Goal: Information Seeking & Learning: Learn about a topic

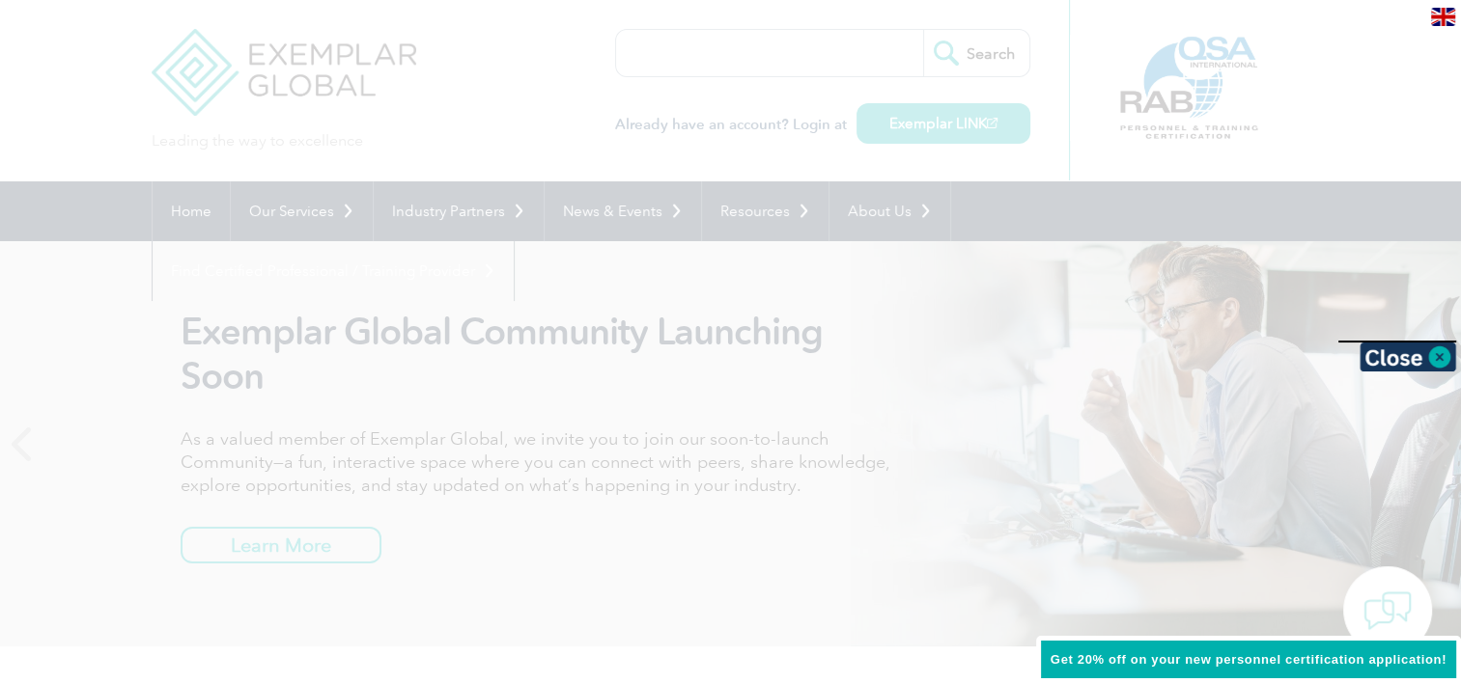
click at [812, 155] on div at bounding box center [730, 341] width 1461 height 683
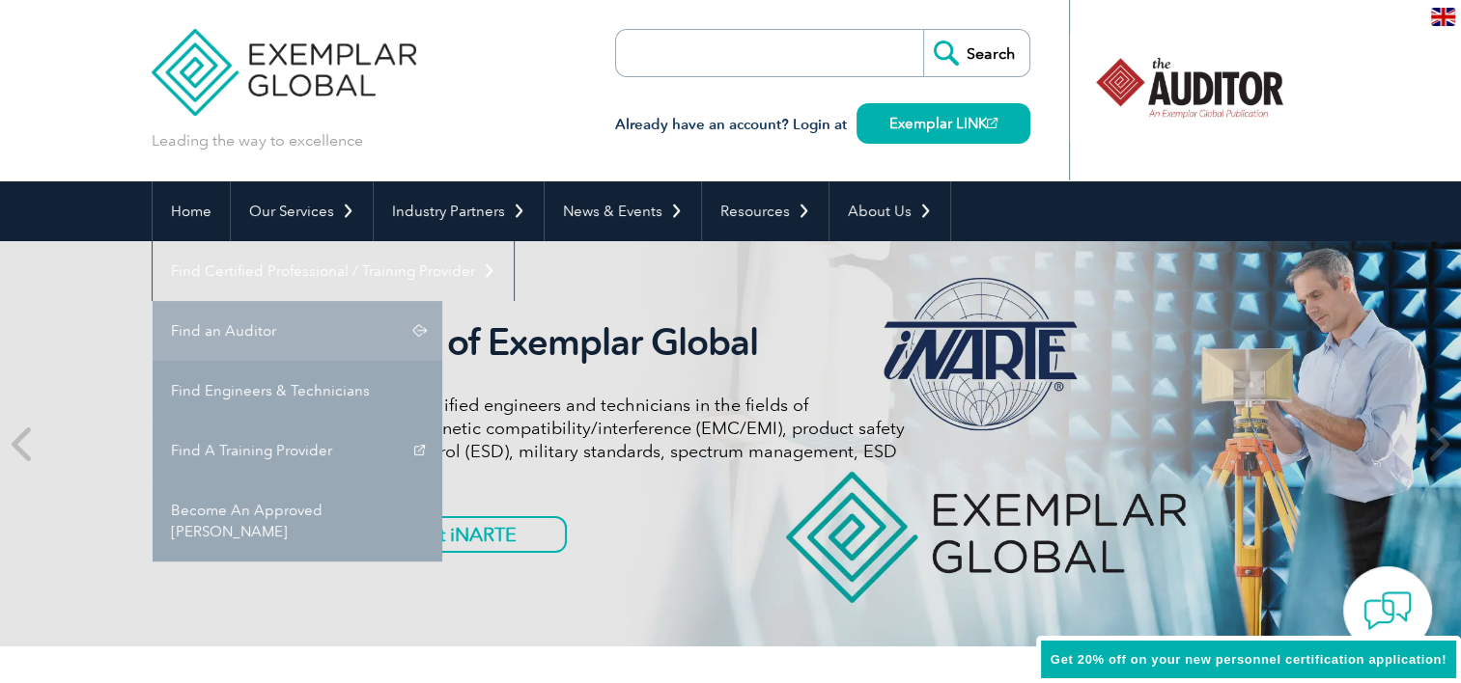
click at [442, 301] on link "Find an Auditor" at bounding box center [298, 331] width 290 height 60
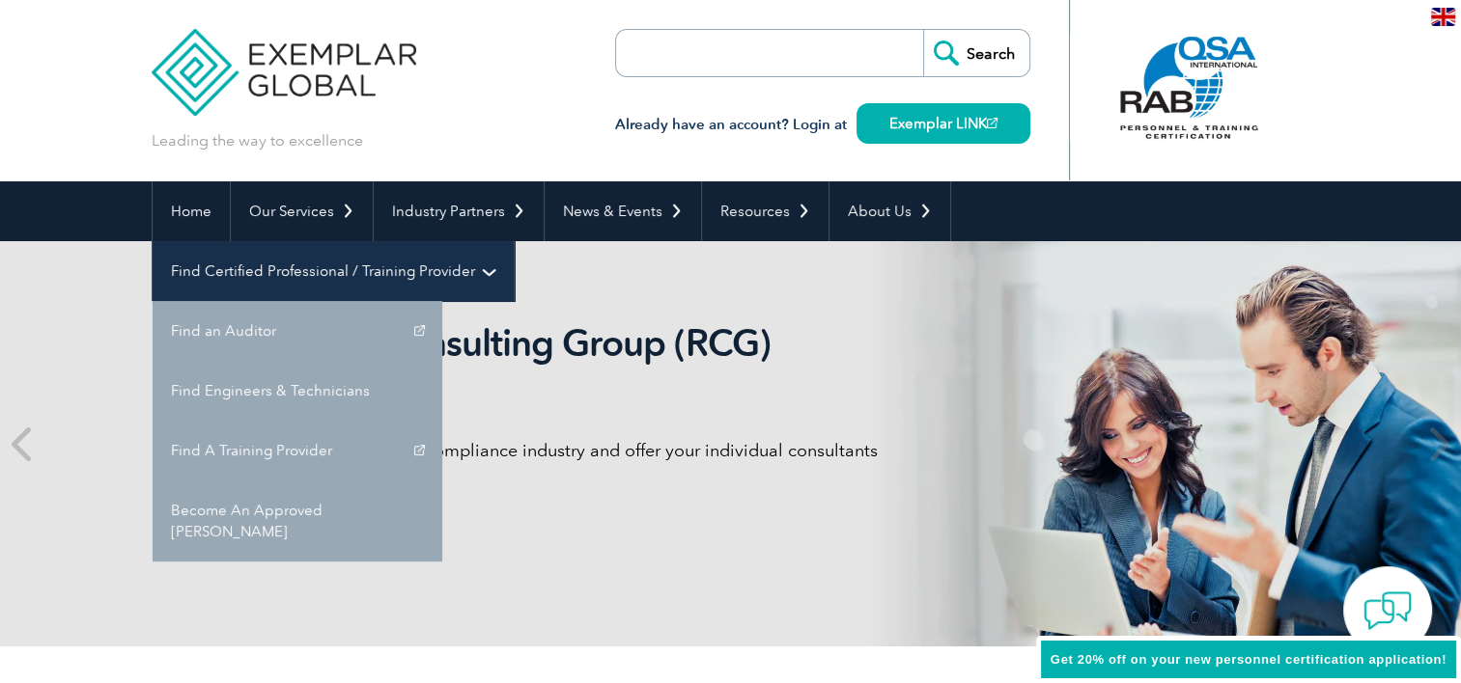
click at [514, 241] on link "Find Certified Professional / Training Provider" at bounding box center [333, 271] width 361 height 60
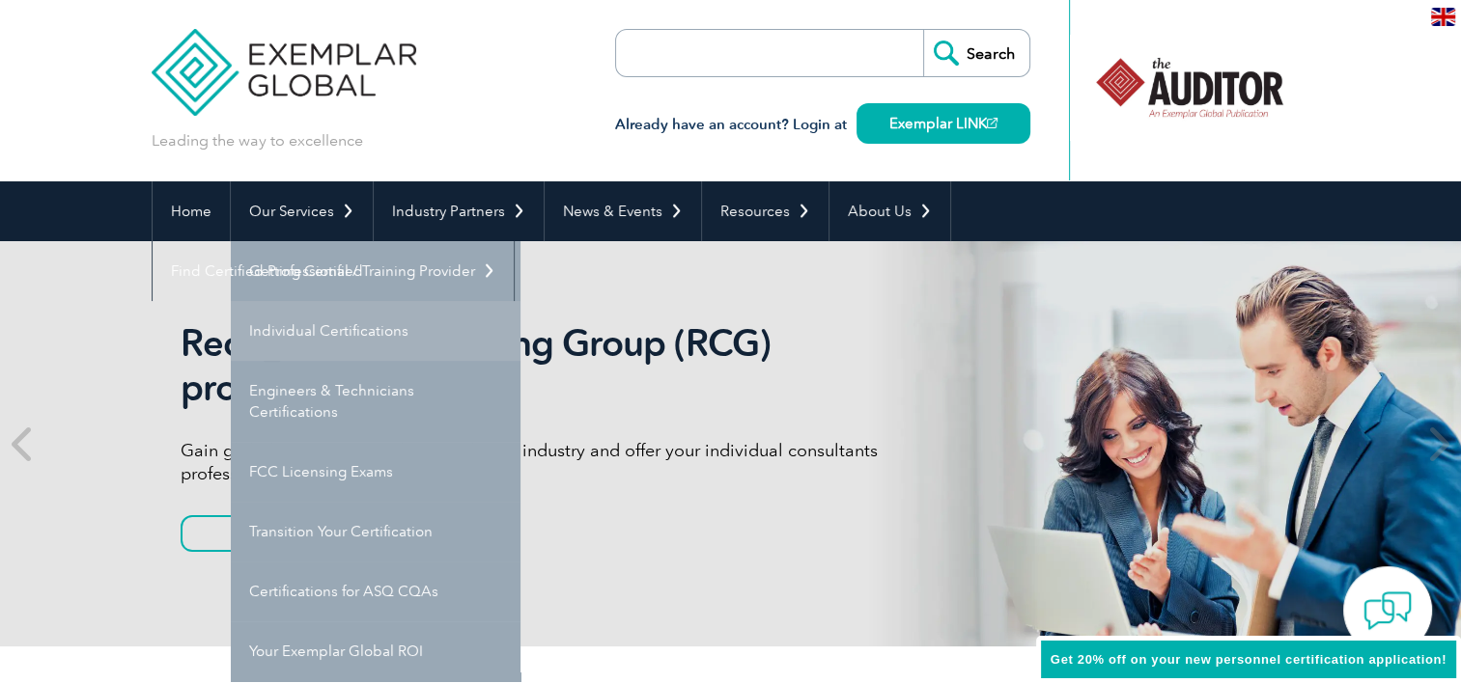
click at [313, 340] on link "Individual Certifications" at bounding box center [376, 331] width 290 height 60
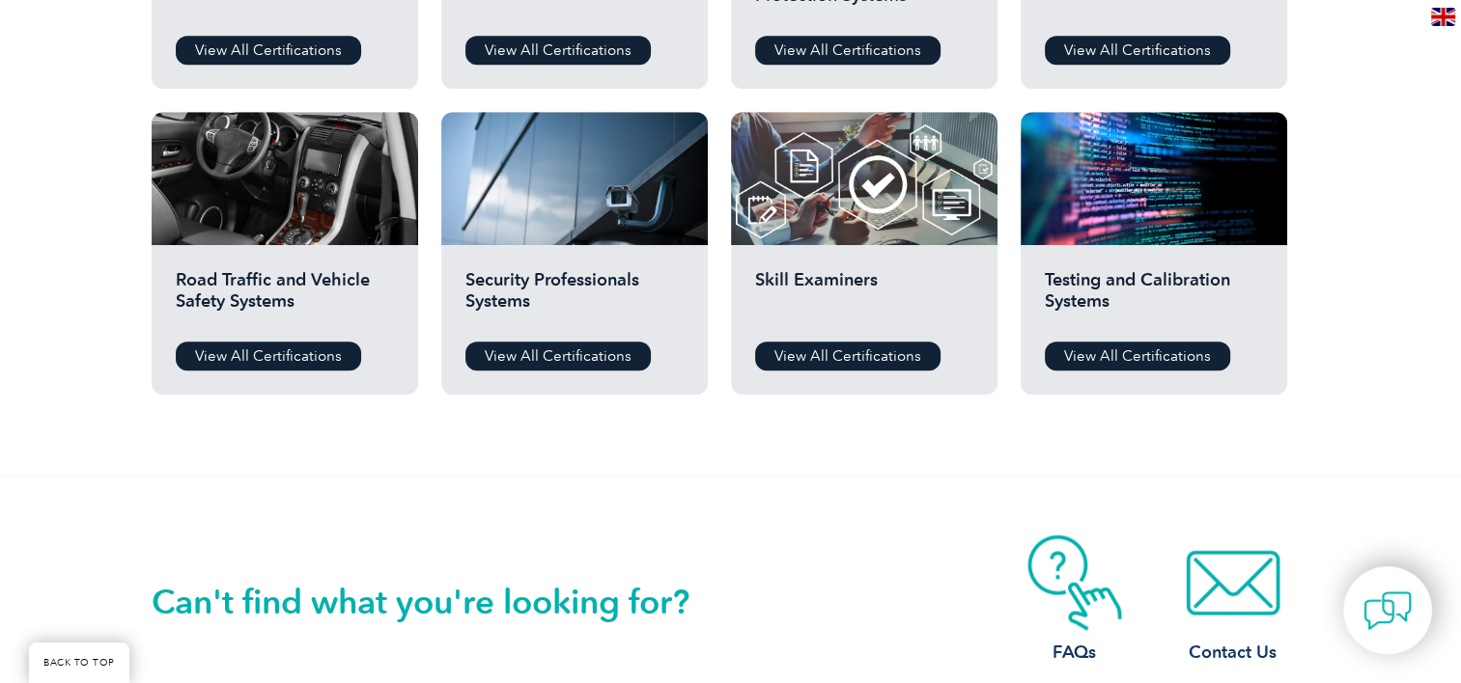
scroll to position [1255, 0]
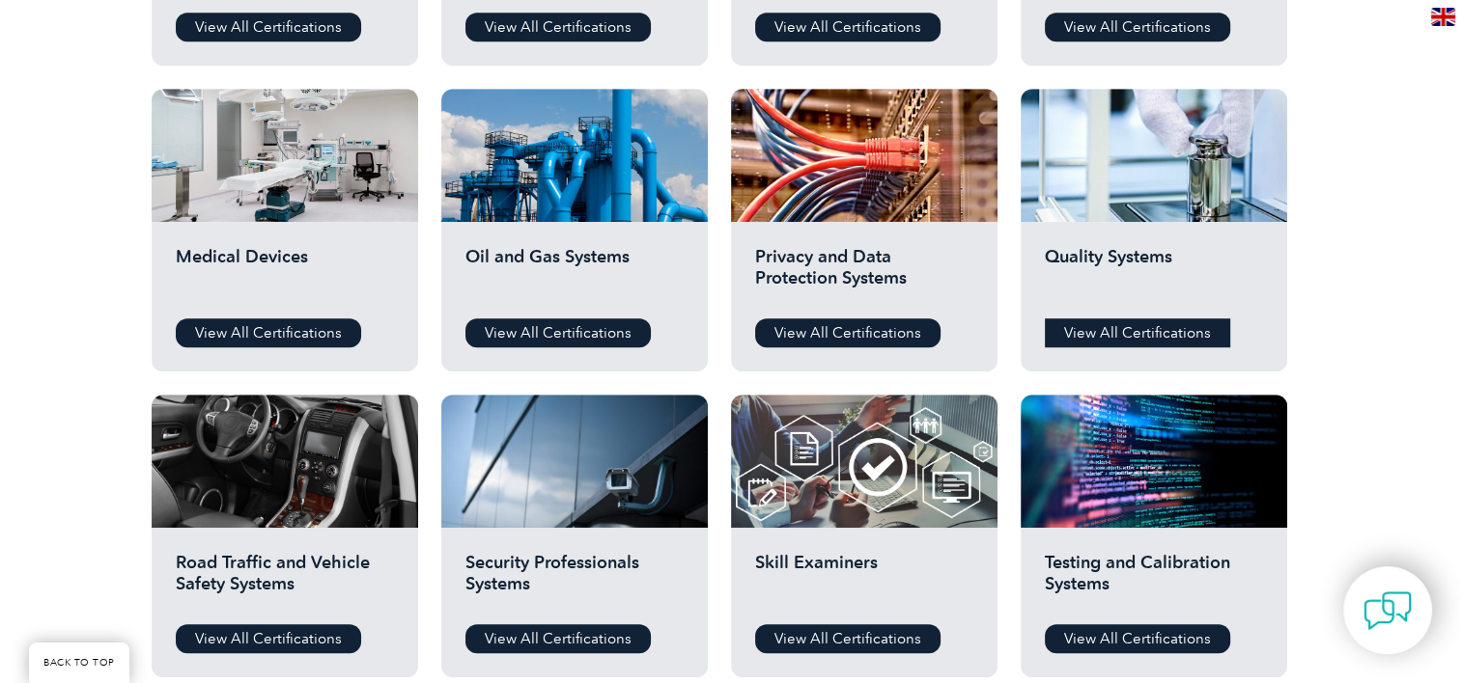
click at [1151, 335] on link "View All Certifications" at bounding box center [1136, 333] width 185 height 29
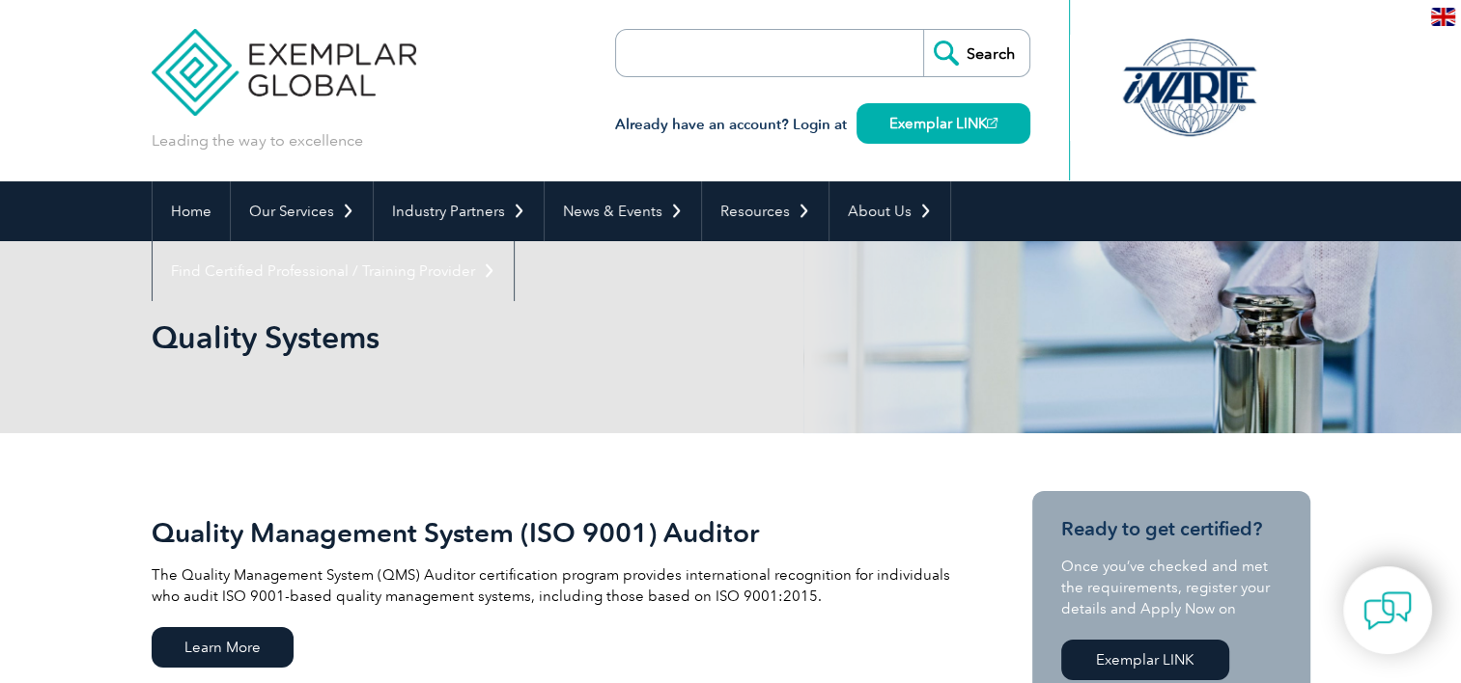
scroll to position [290, 0]
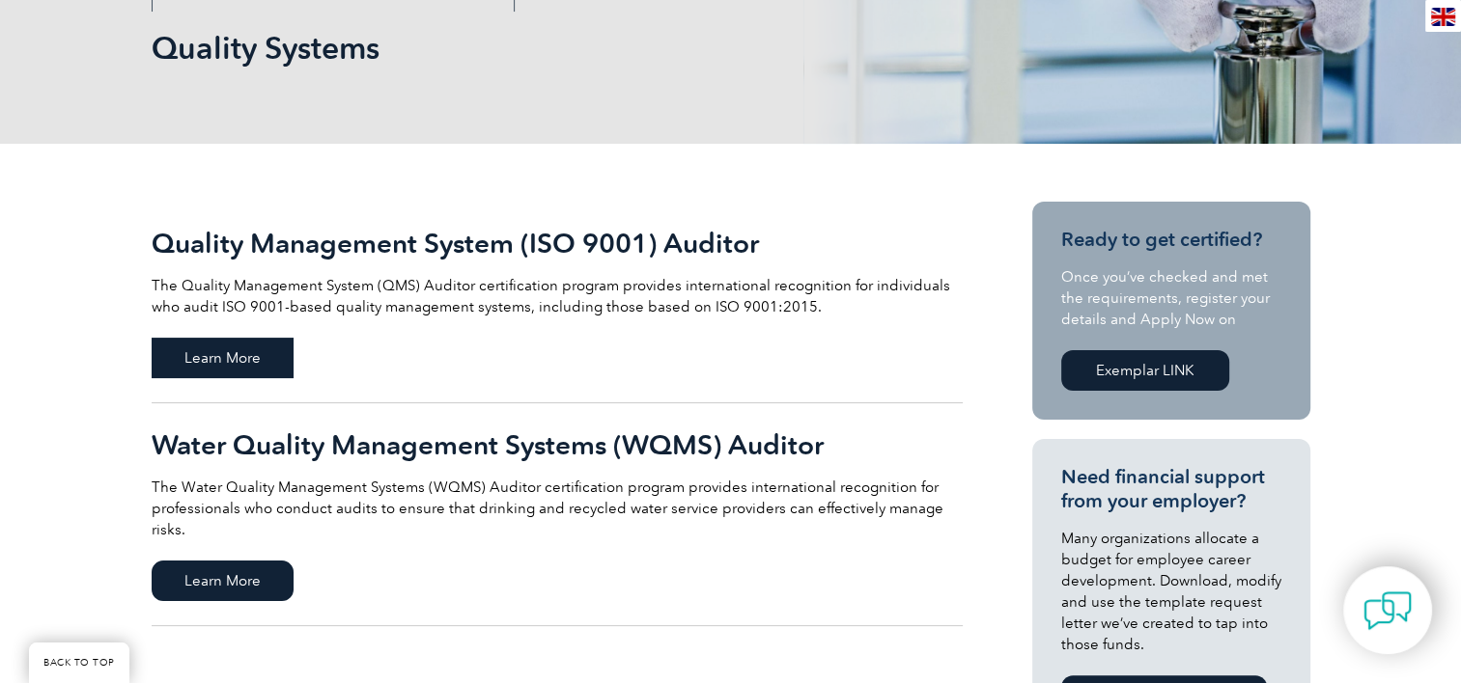
click at [202, 351] on span "Learn More" at bounding box center [223, 358] width 142 height 41
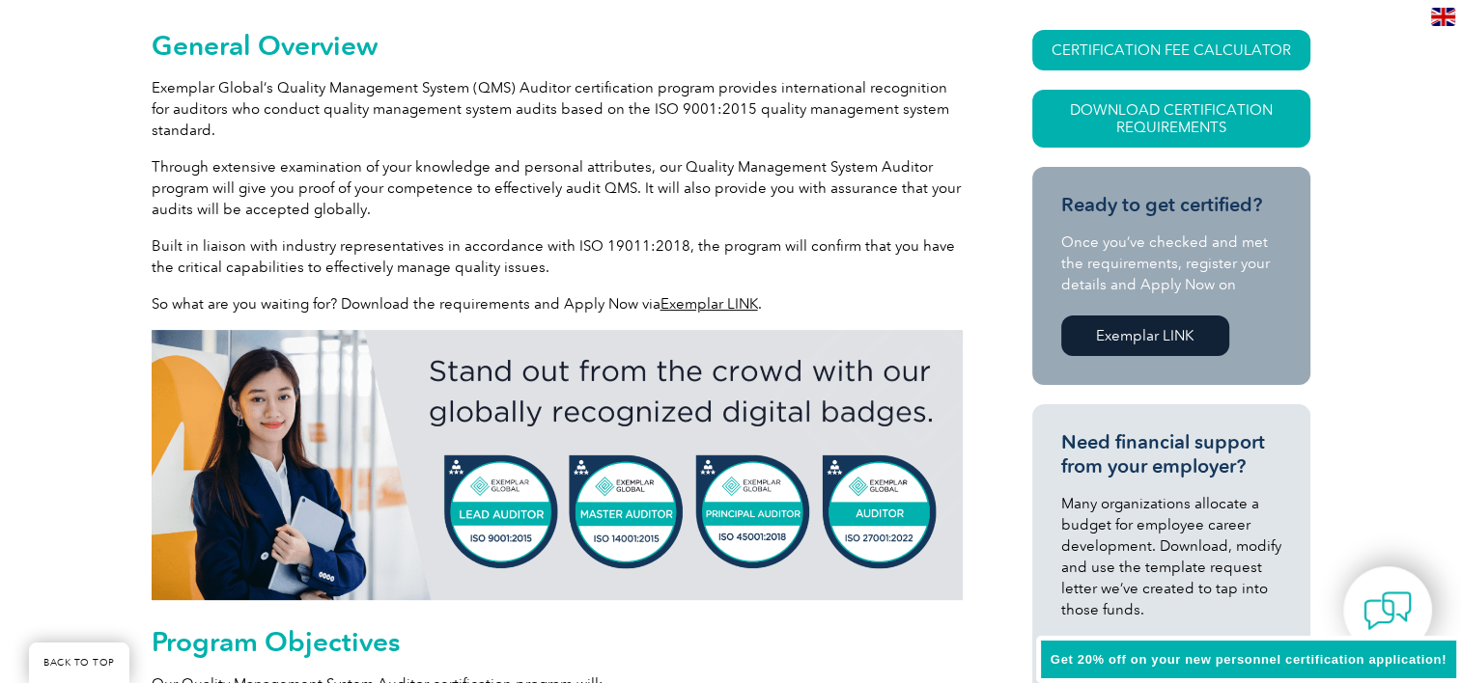
scroll to position [429, 0]
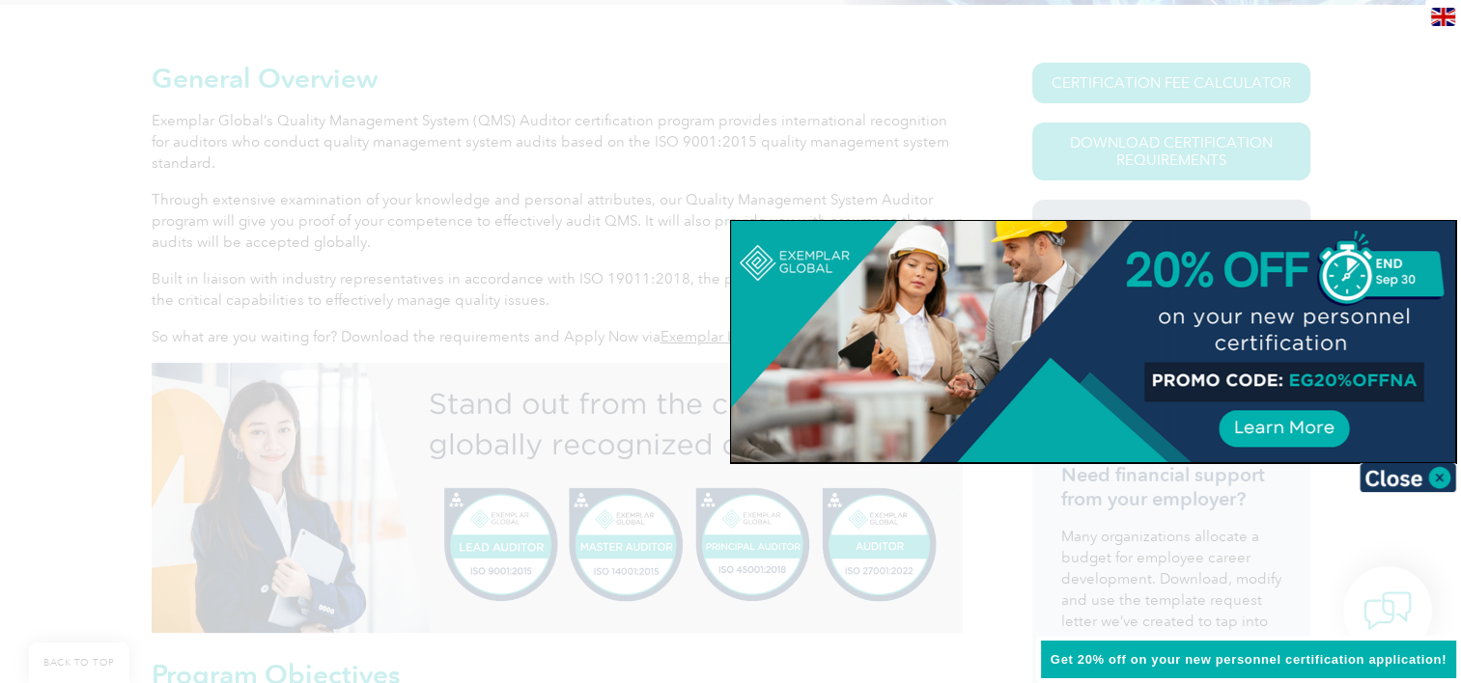
click at [1377, 162] on div at bounding box center [730, 341] width 1461 height 683
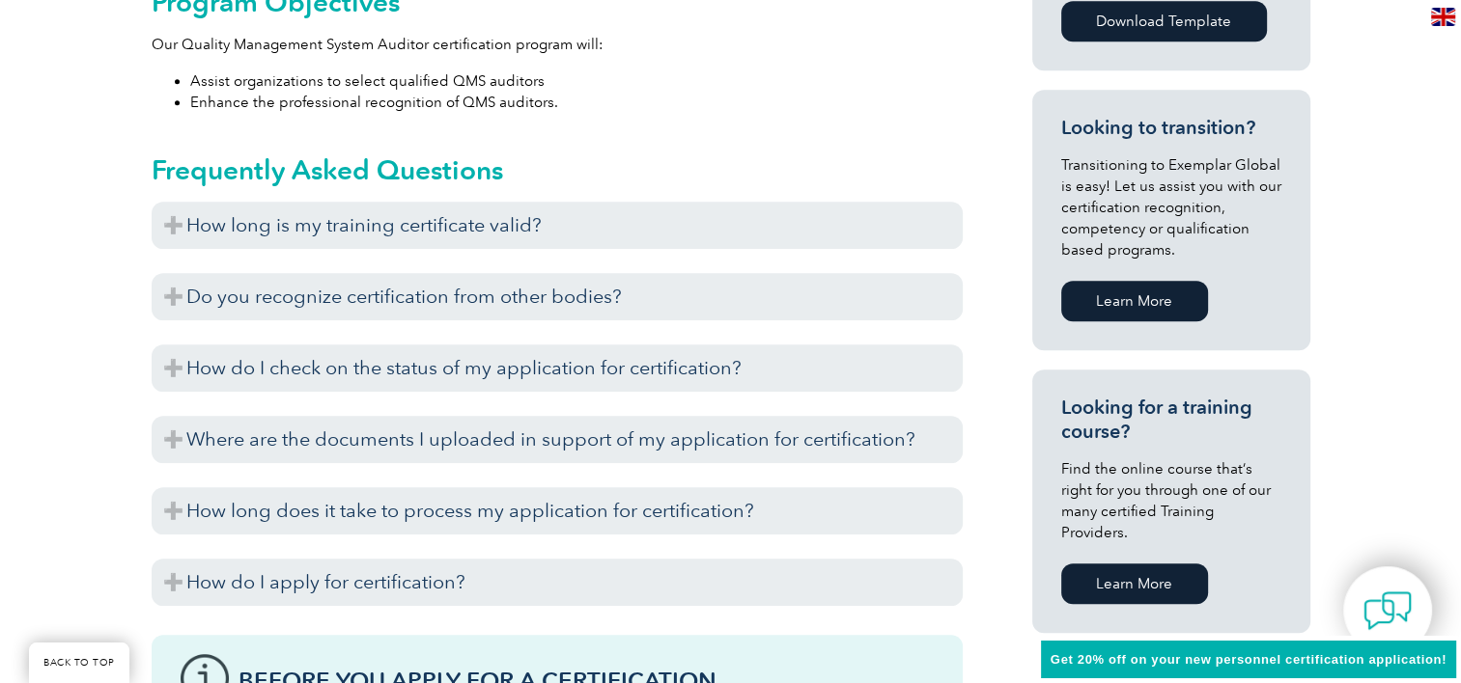
scroll to position [1104, 0]
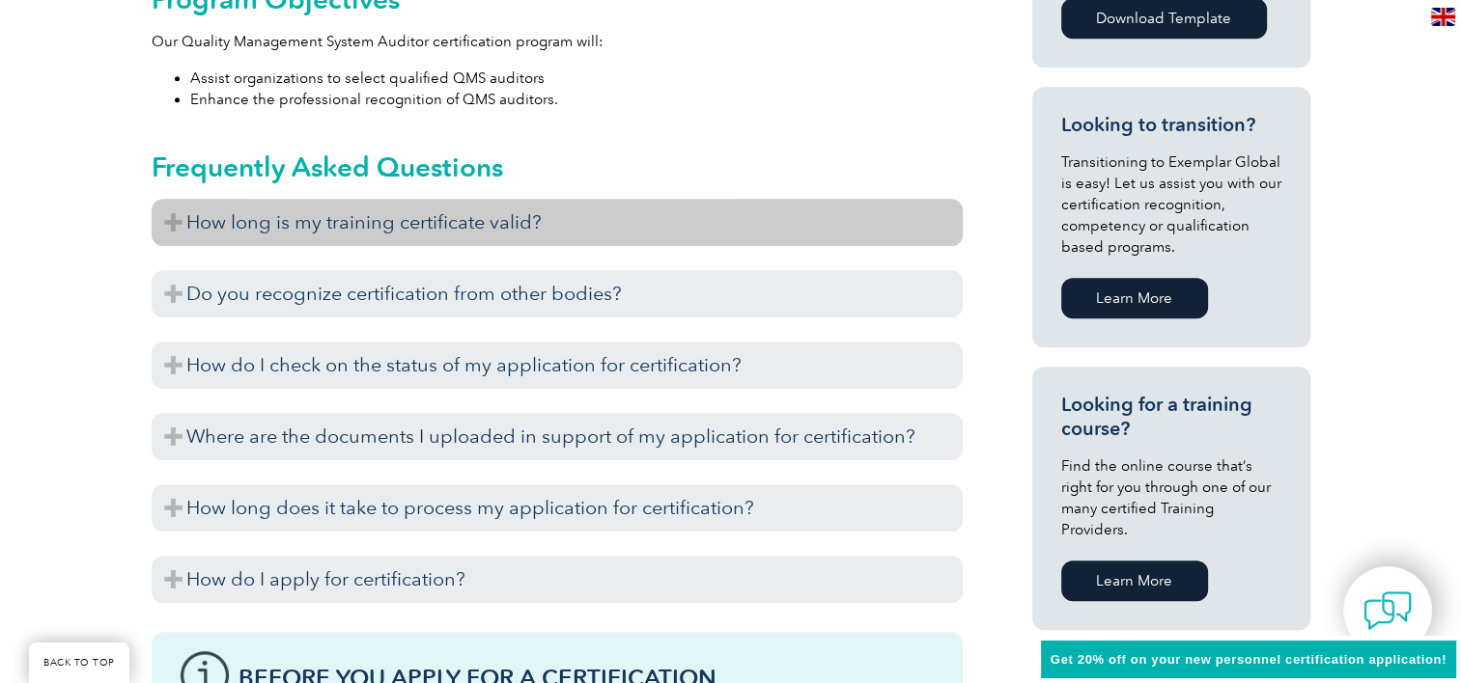
click at [514, 225] on h3 "How long is my training certificate valid?" at bounding box center [557, 222] width 811 height 47
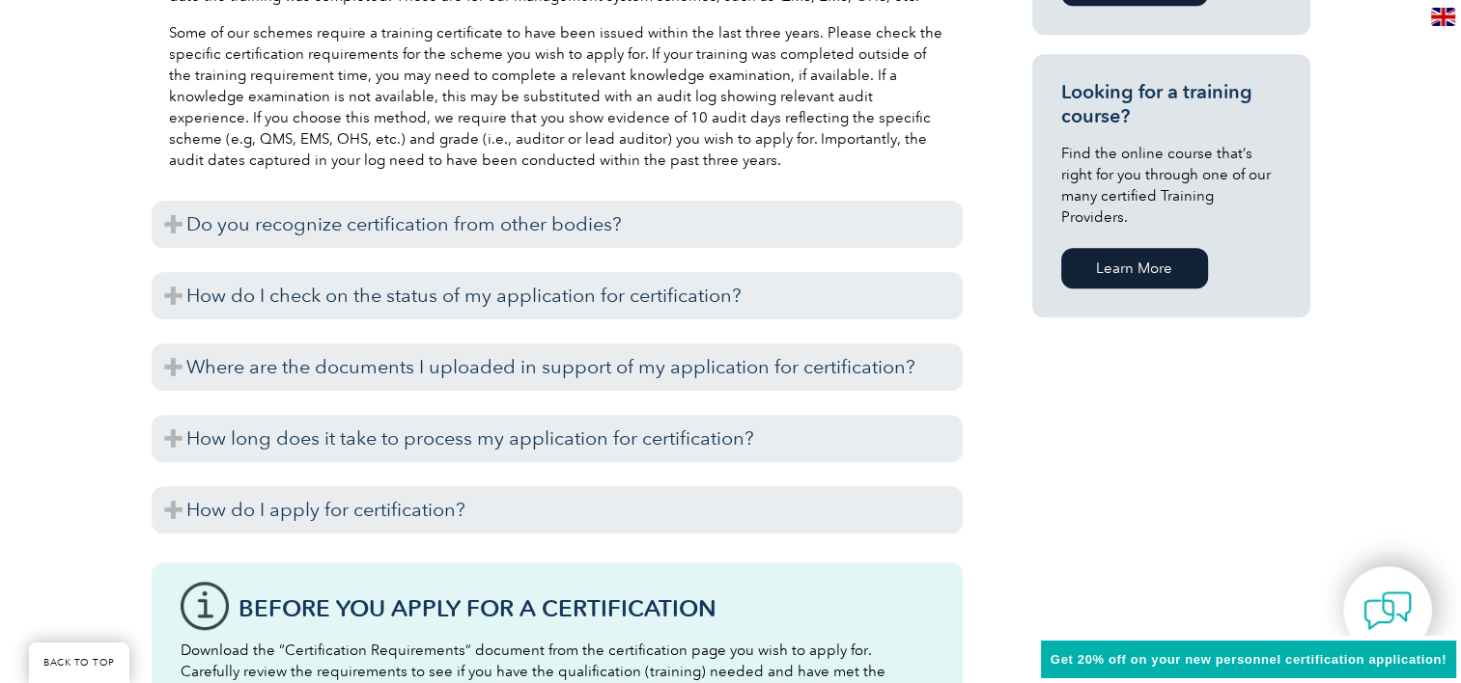
scroll to position [1490, 0]
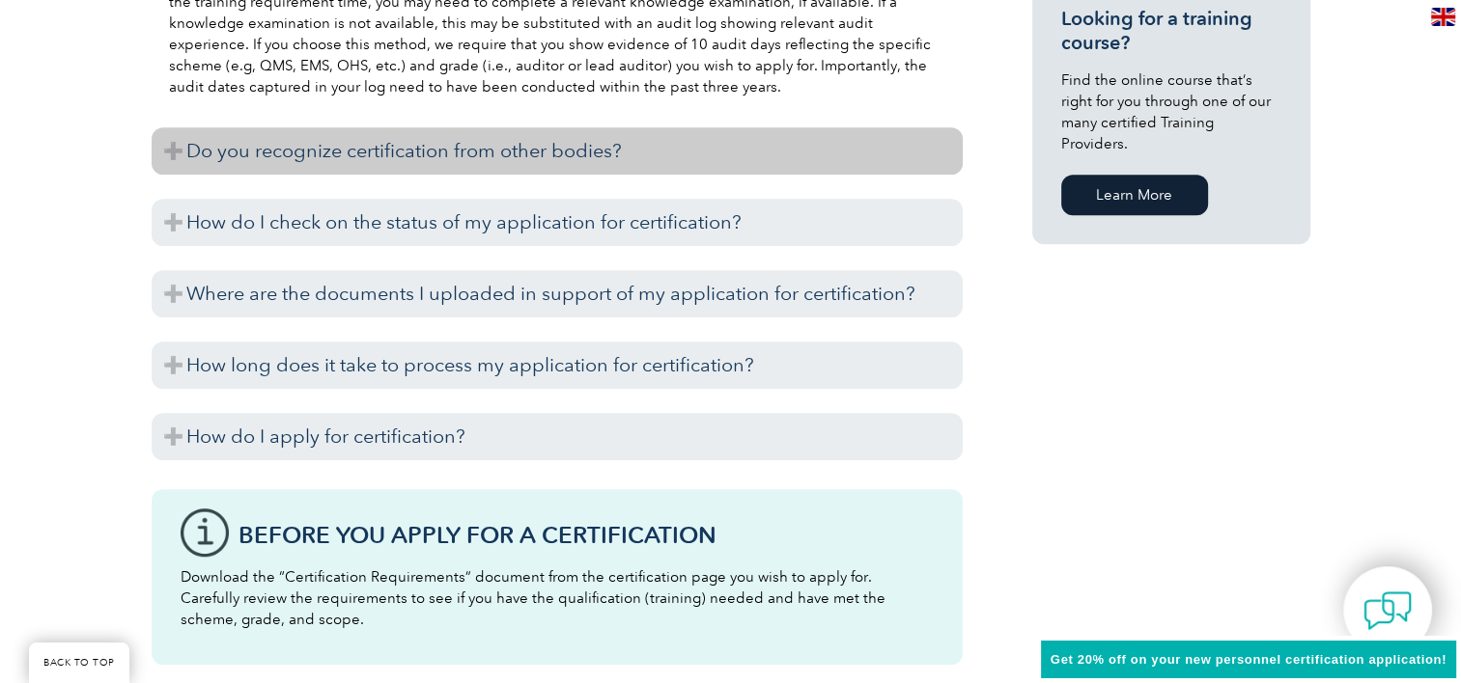
click at [575, 167] on h3 "Do you recognize certification from other bodies?" at bounding box center [557, 150] width 811 height 47
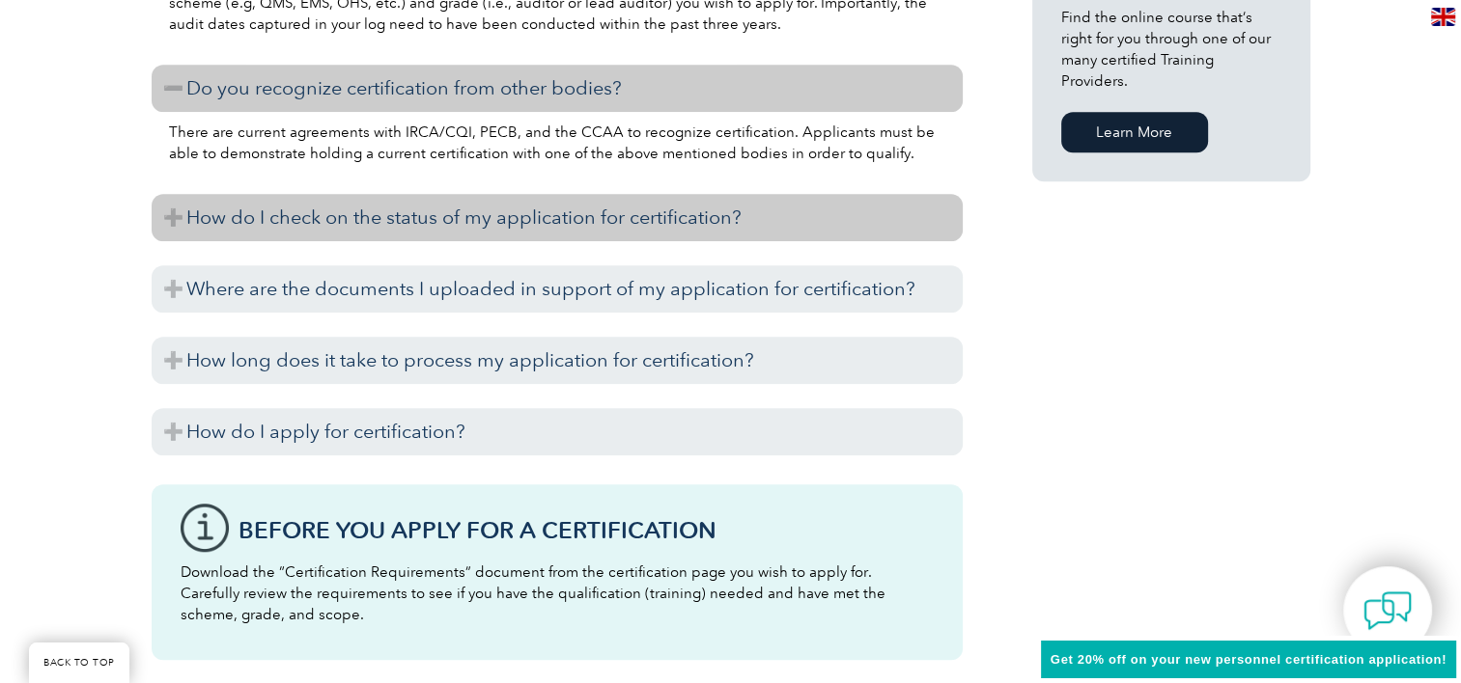
scroll to position [1587, 0]
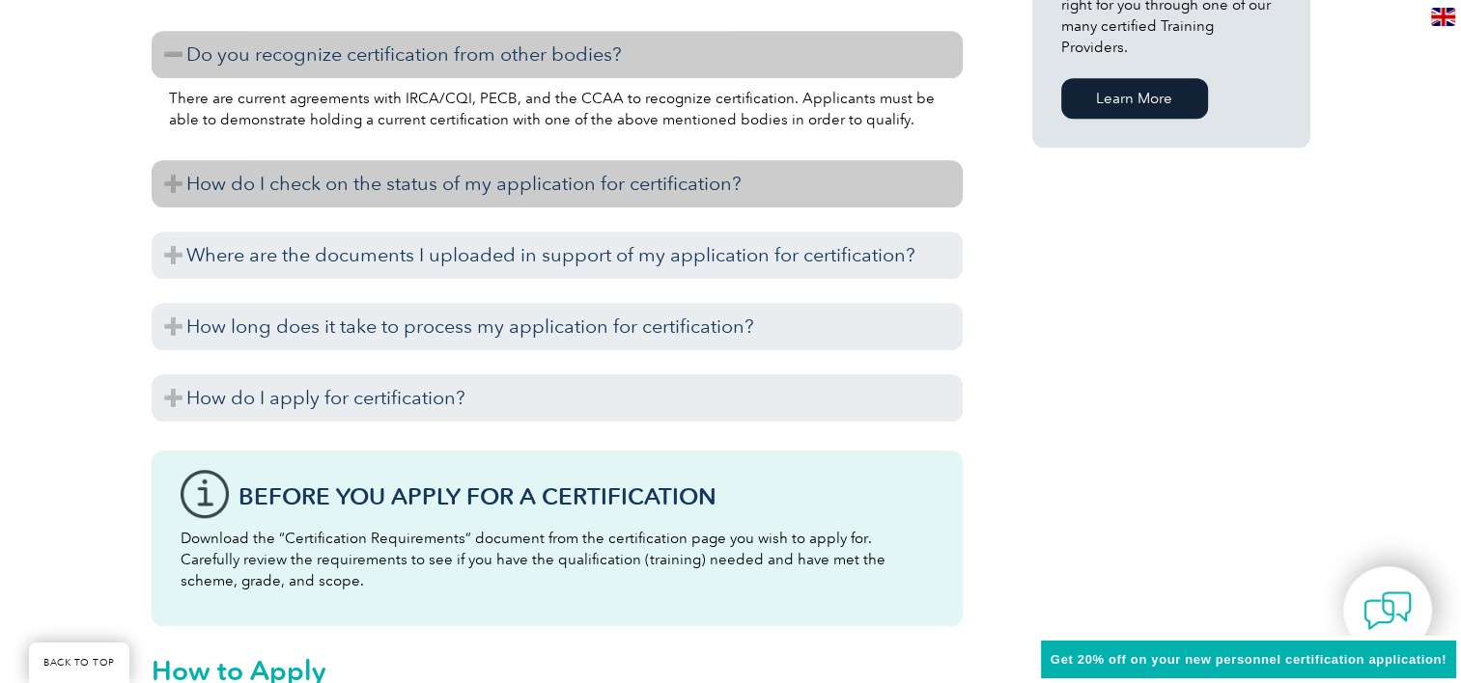
click at [444, 188] on h3 "How do I check on the status of my application for certification?" at bounding box center [557, 183] width 811 height 47
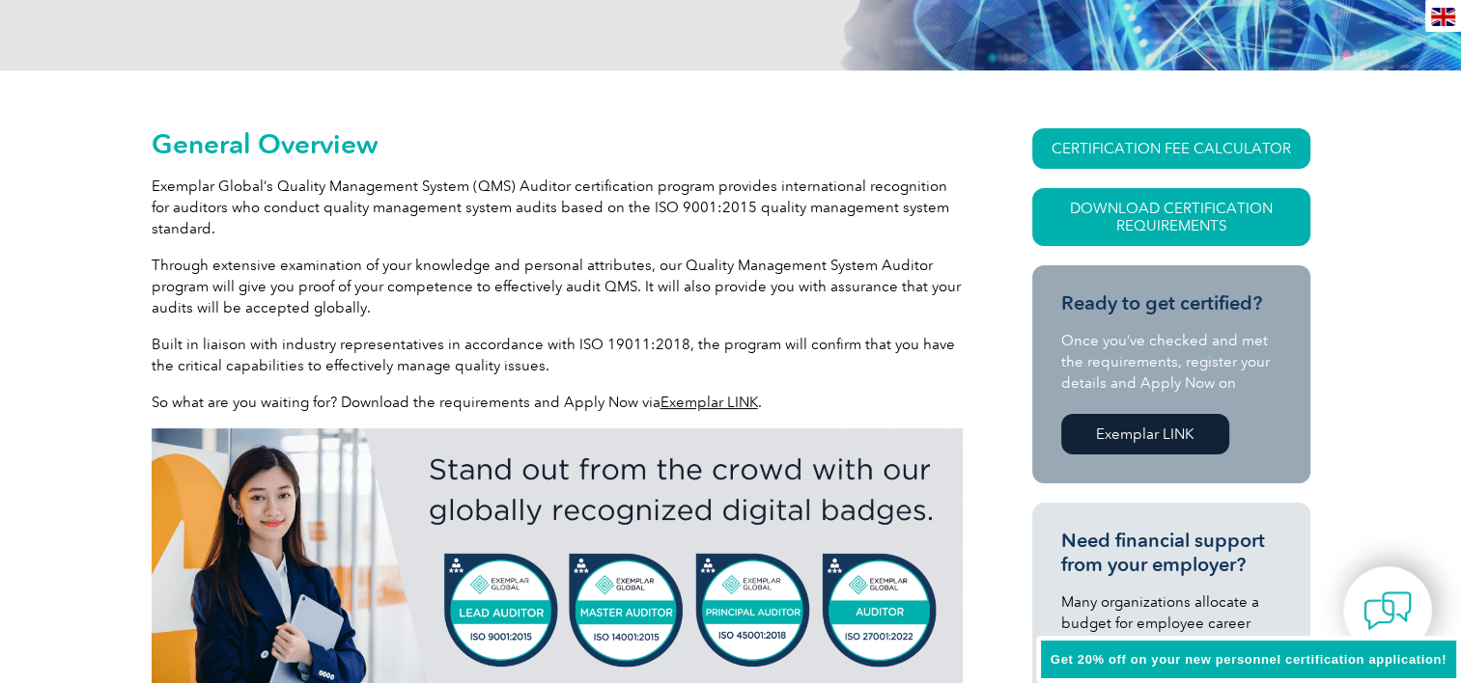
scroll to position [0, 0]
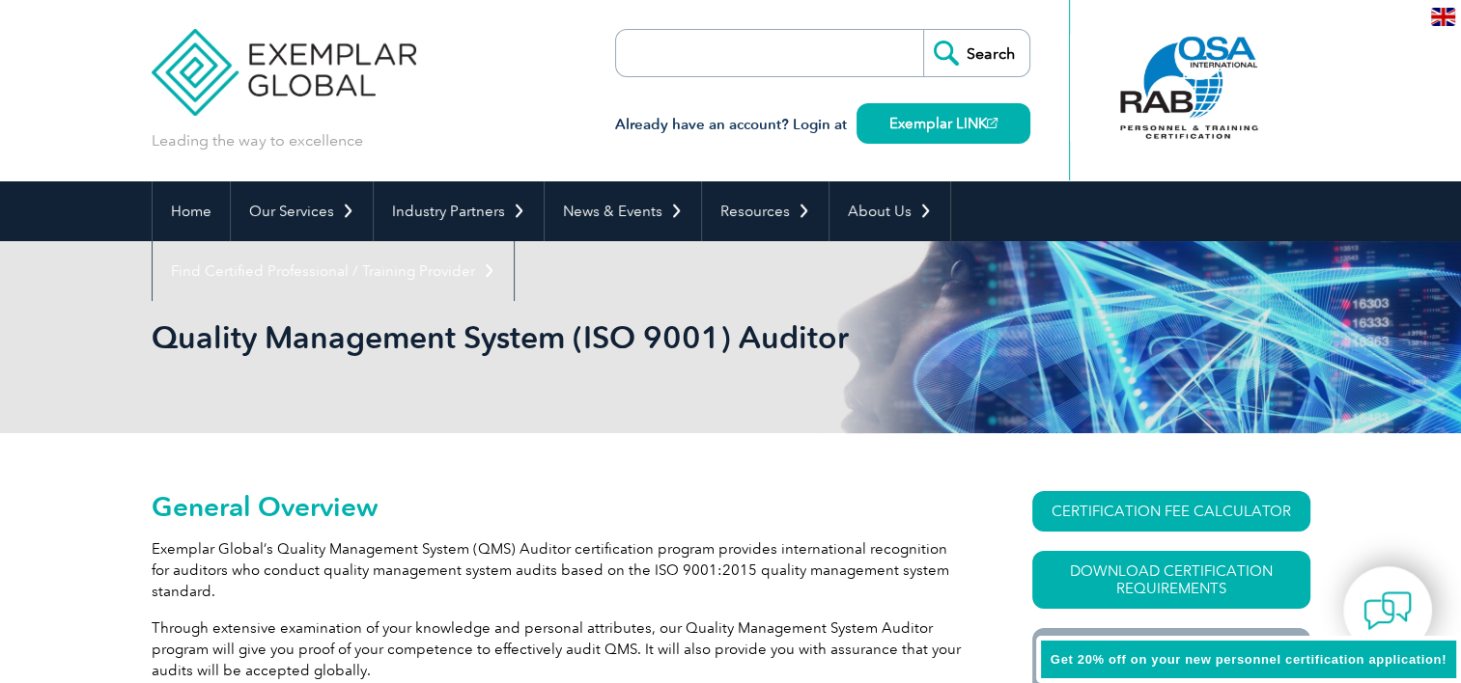
click at [1440, 14] on img at bounding box center [1443, 17] width 24 height 18
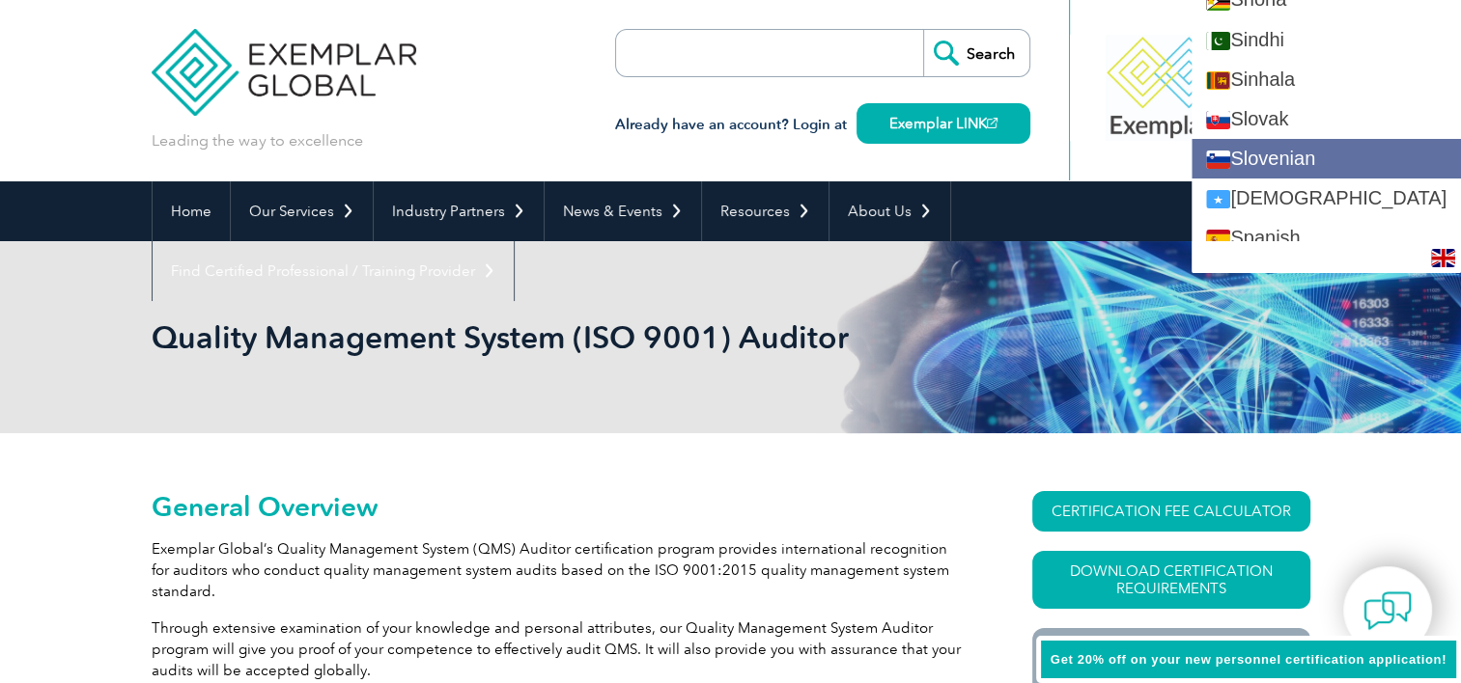
scroll to position [3186, 0]
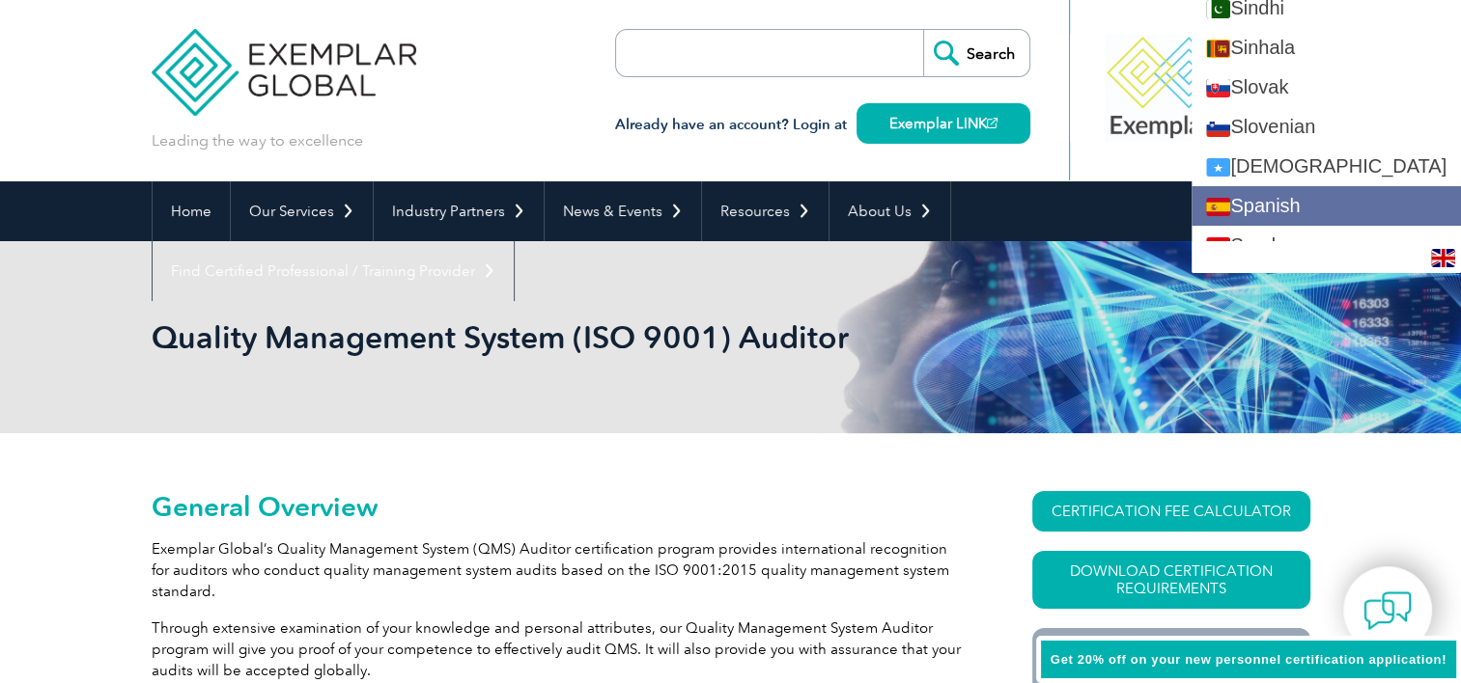
click at [1361, 197] on link "Spanish" at bounding box center [1325, 206] width 269 height 40
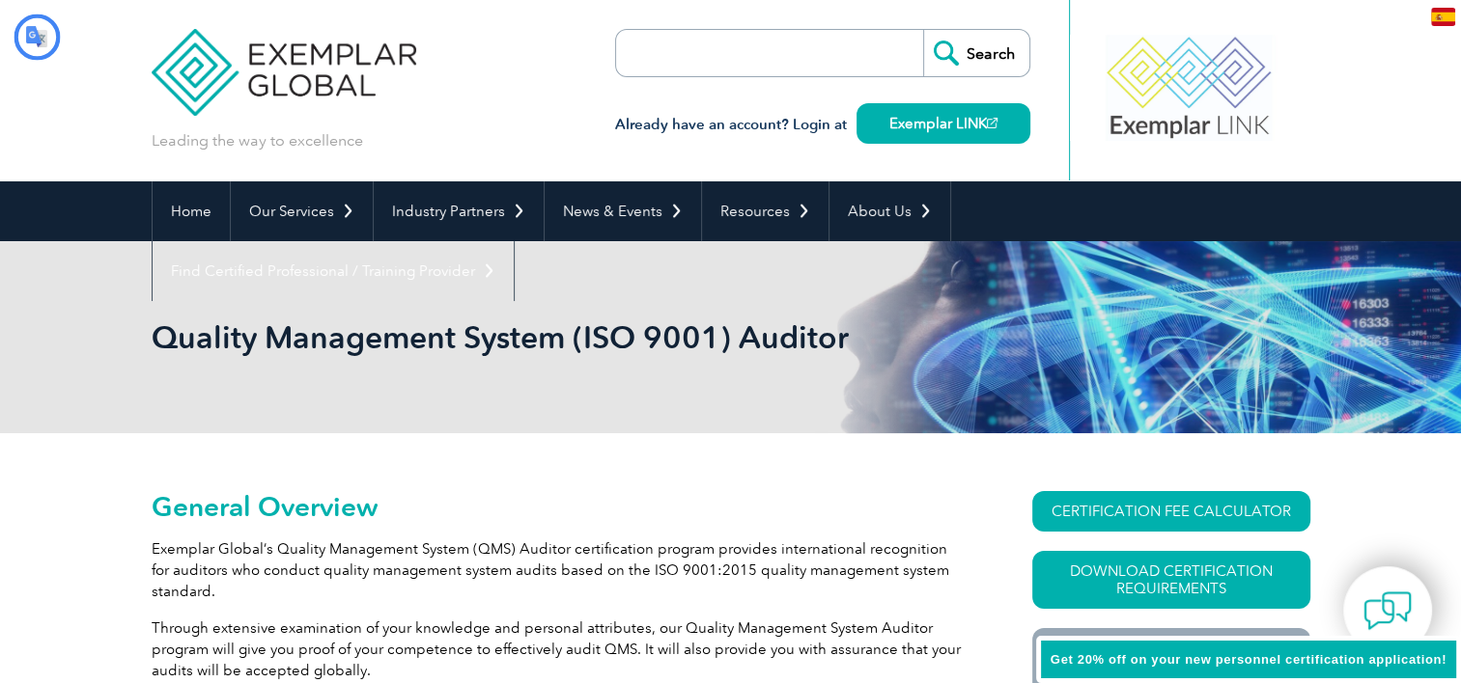
scroll to position [0, 0]
type input "Buscar"
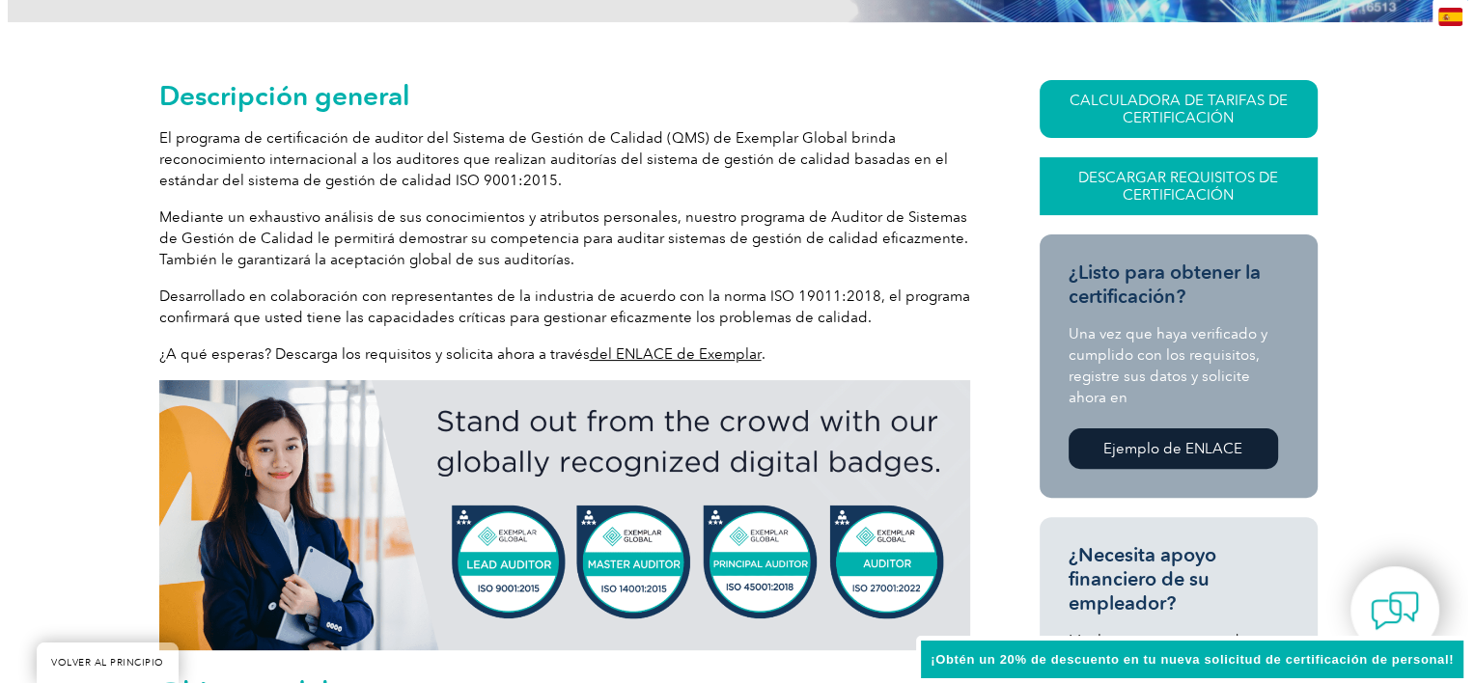
scroll to position [483, 0]
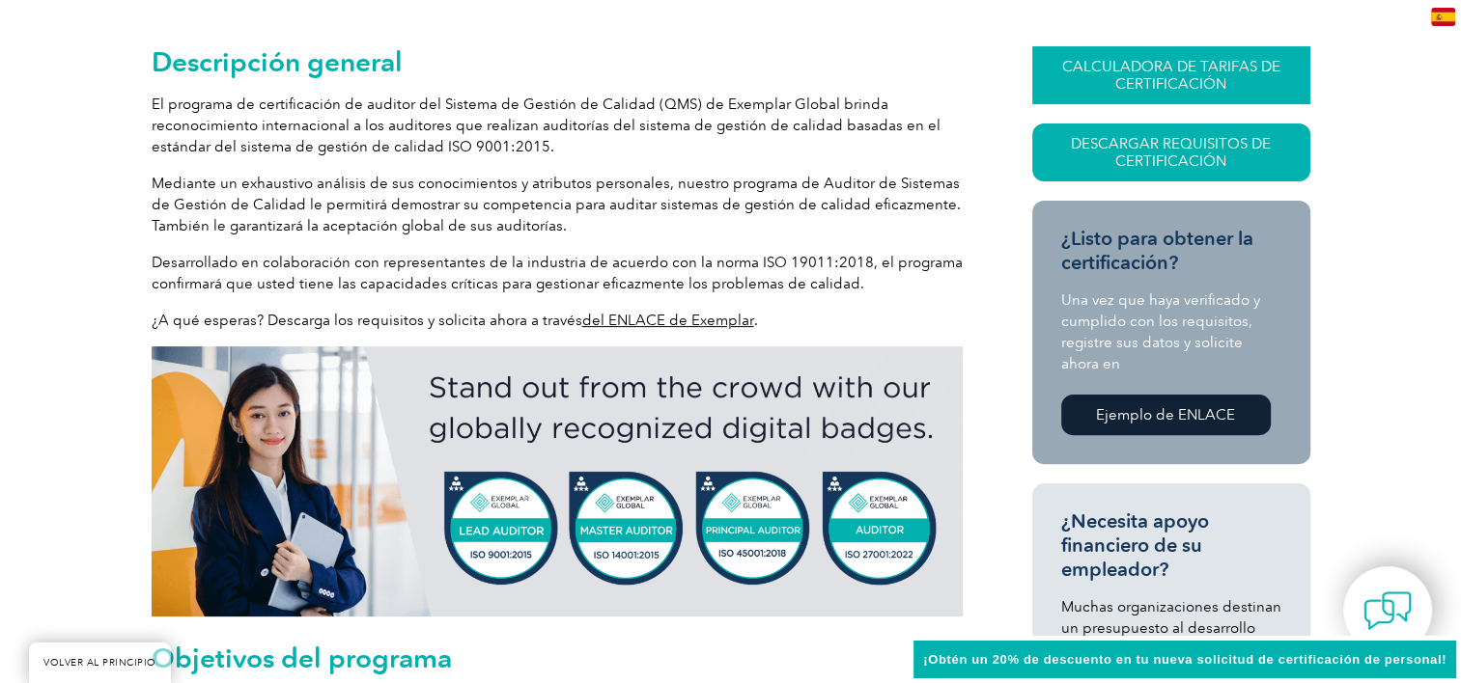
click at [1186, 70] on font "CALCULADORA DE TARIFAS DE CERTIFICACIÓN" at bounding box center [1171, 75] width 218 height 35
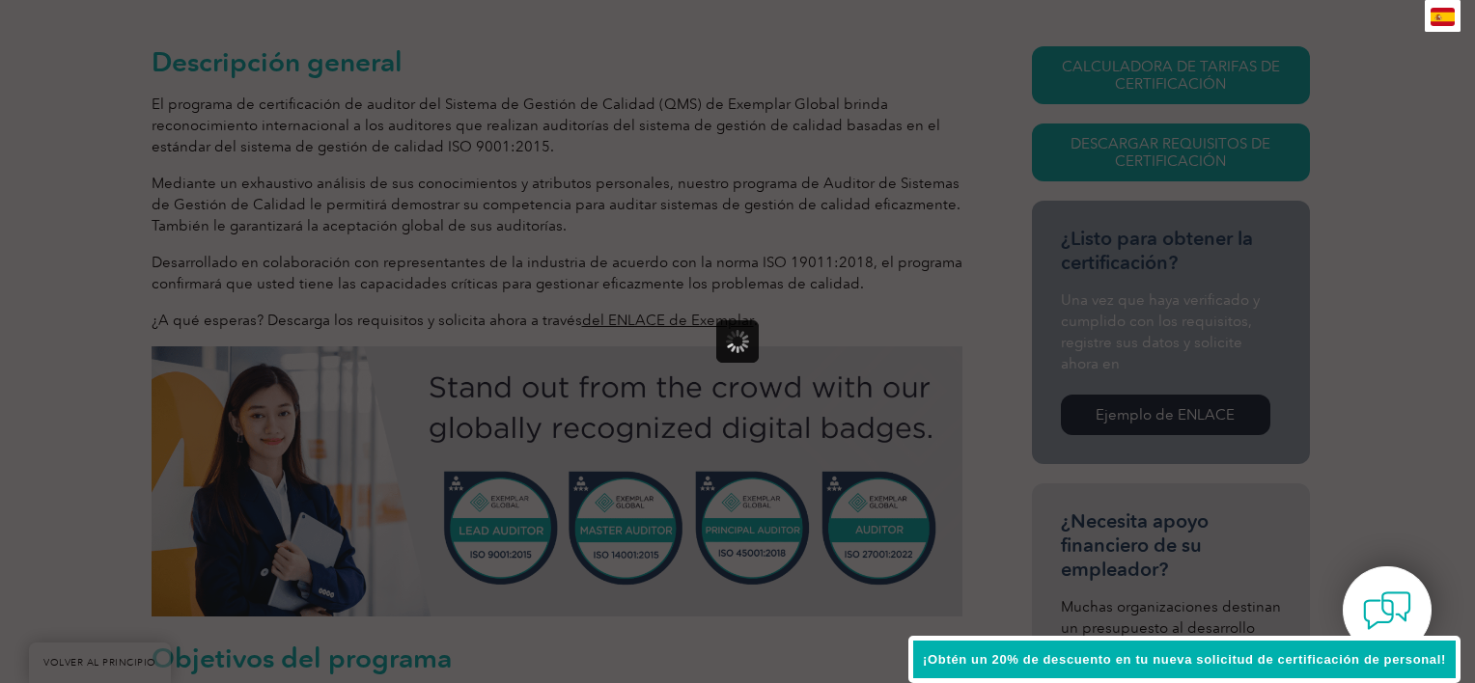
scroll to position [0, 0]
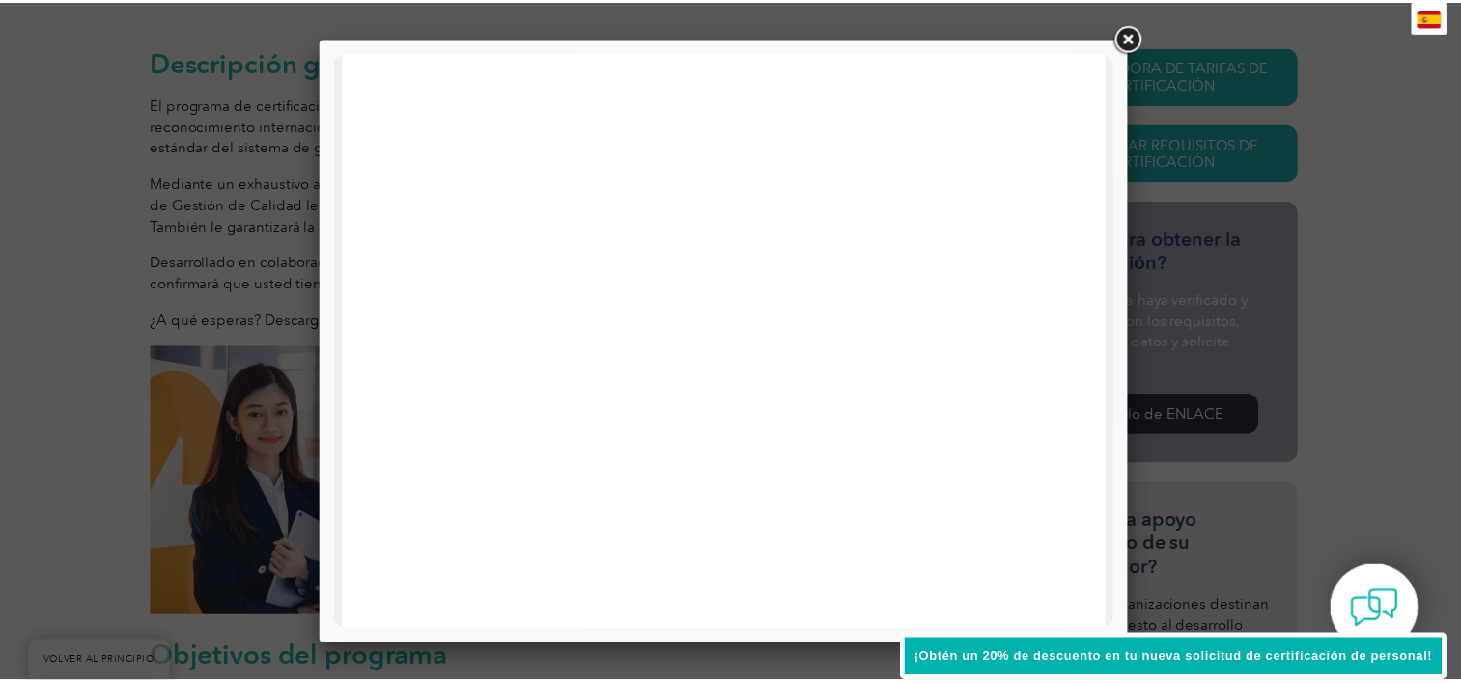
scroll to position [921, 0]
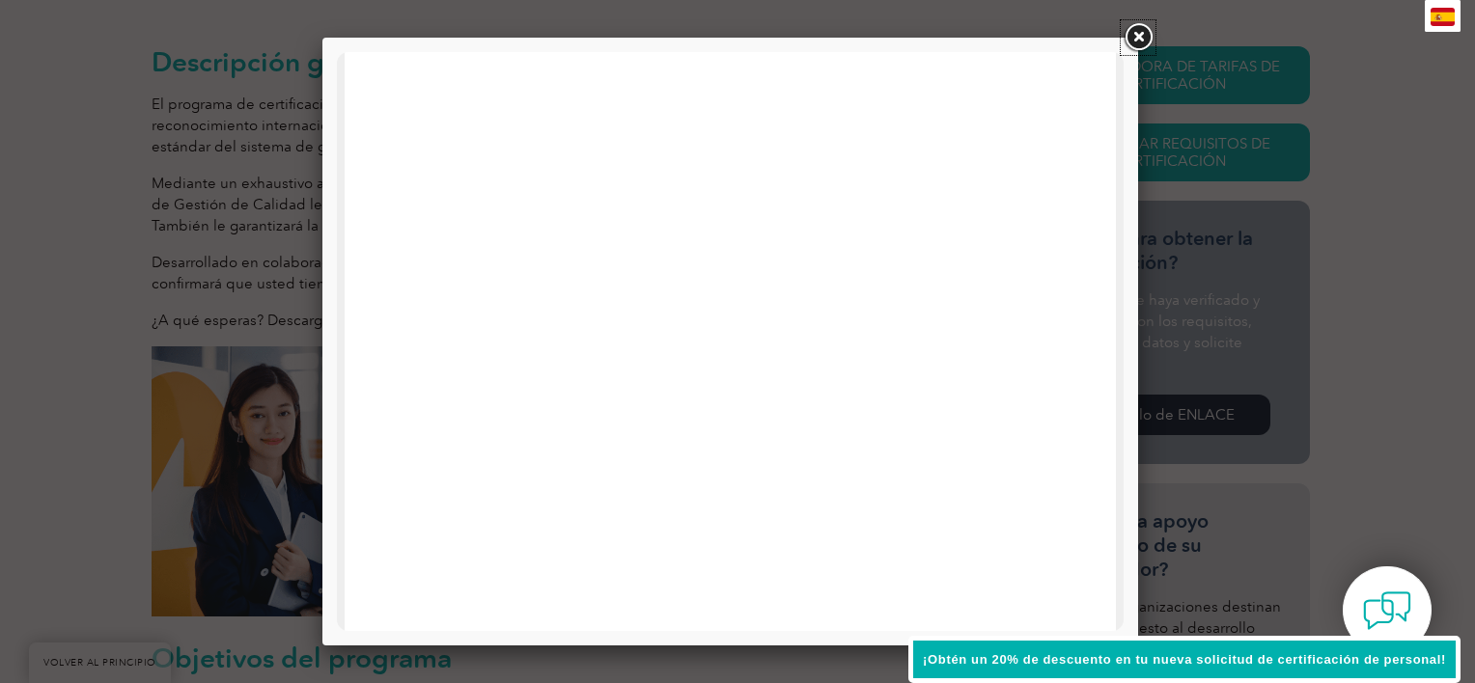
click at [1138, 33] on link at bounding box center [1138, 37] width 35 height 35
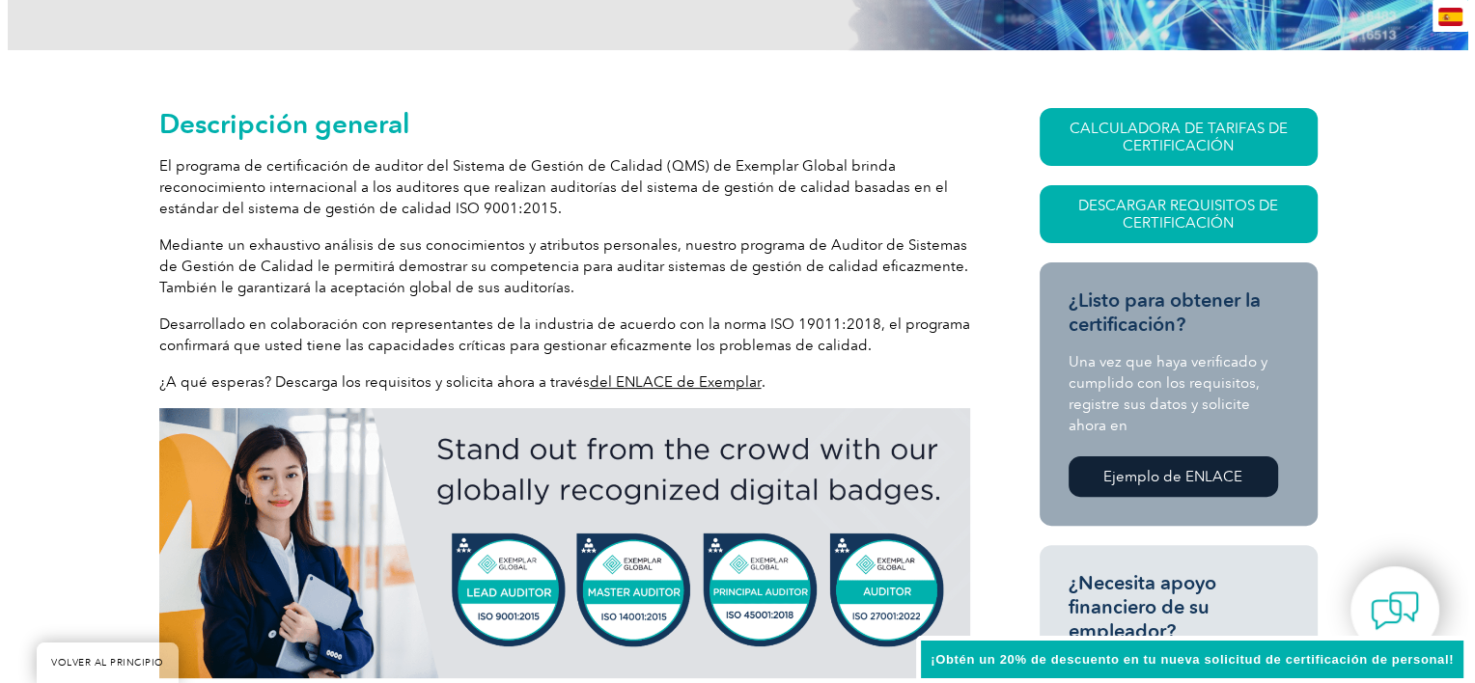
scroll to position [483, 0]
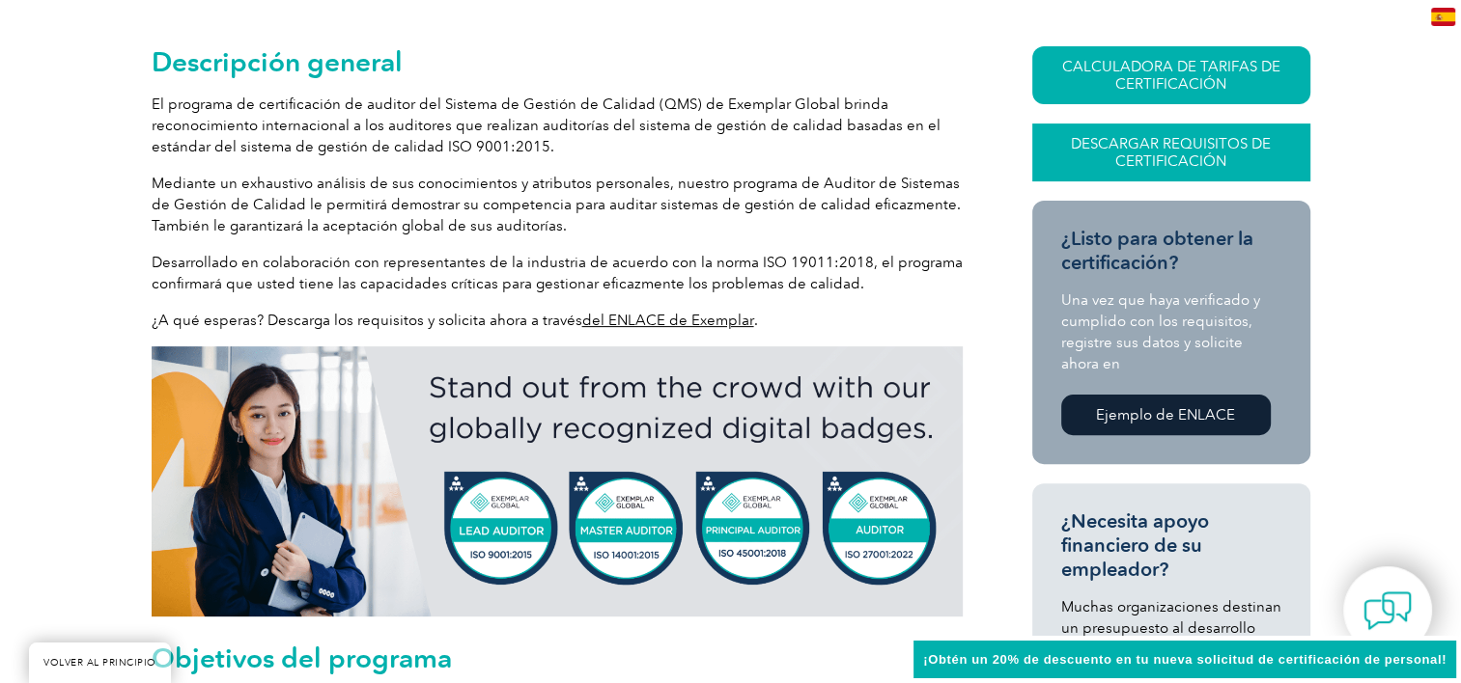
click at [1199, 145] on font "Descargar requisitos de certificación" at bounding box center [1171, 152] width 200 height 35
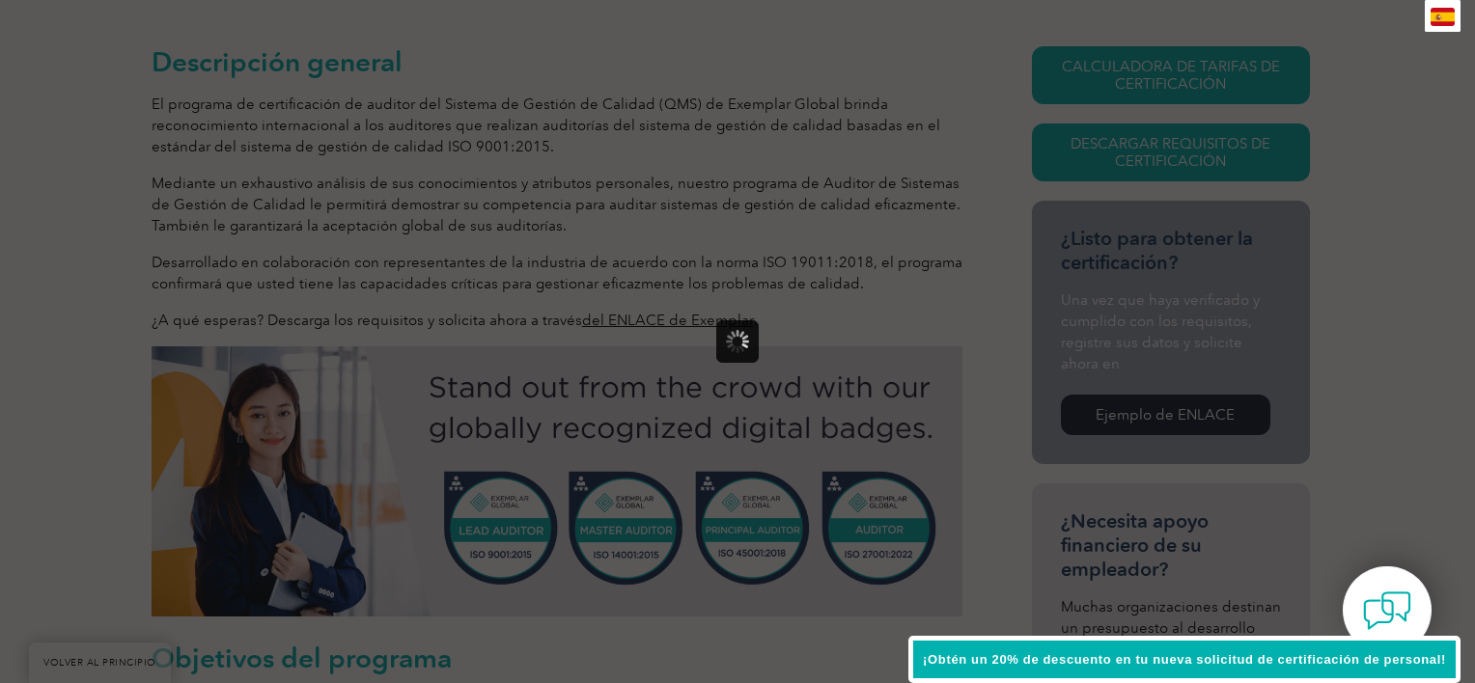
scroll to position [0, 0]
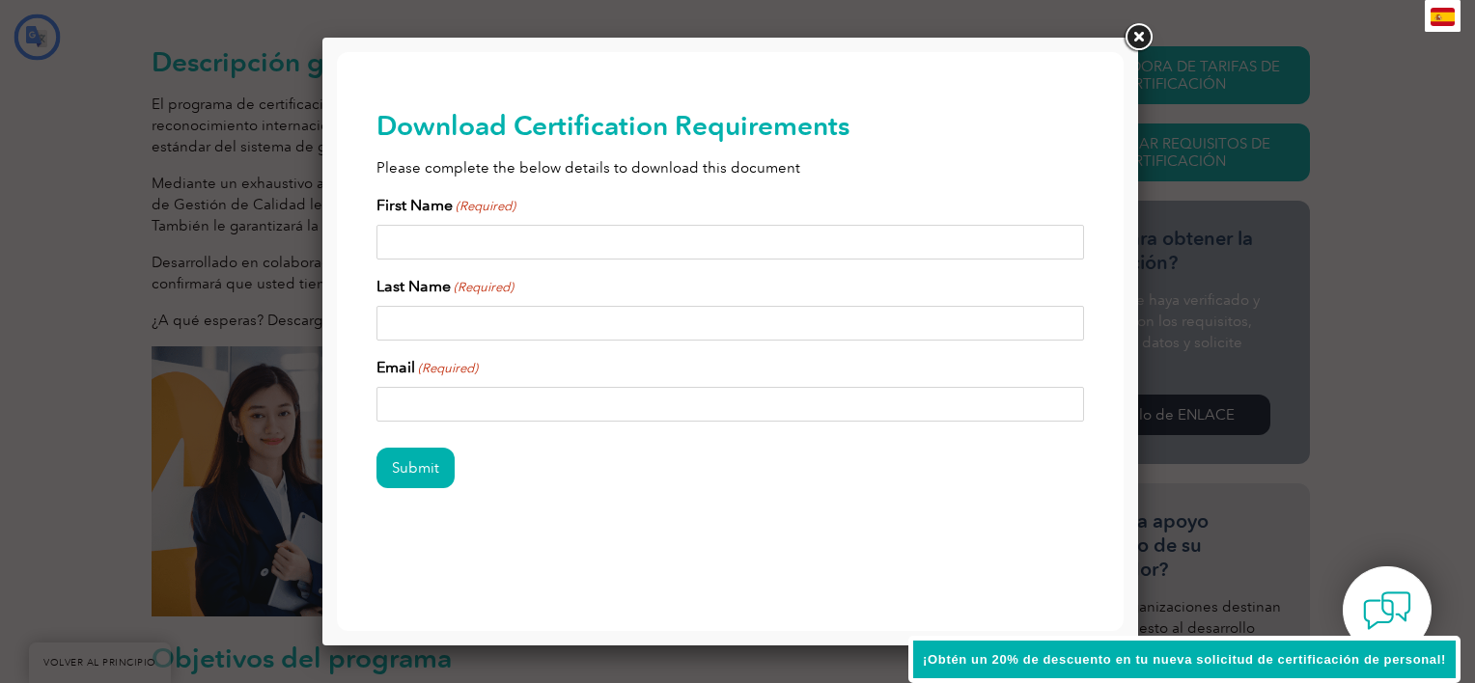
type input "Entregar"
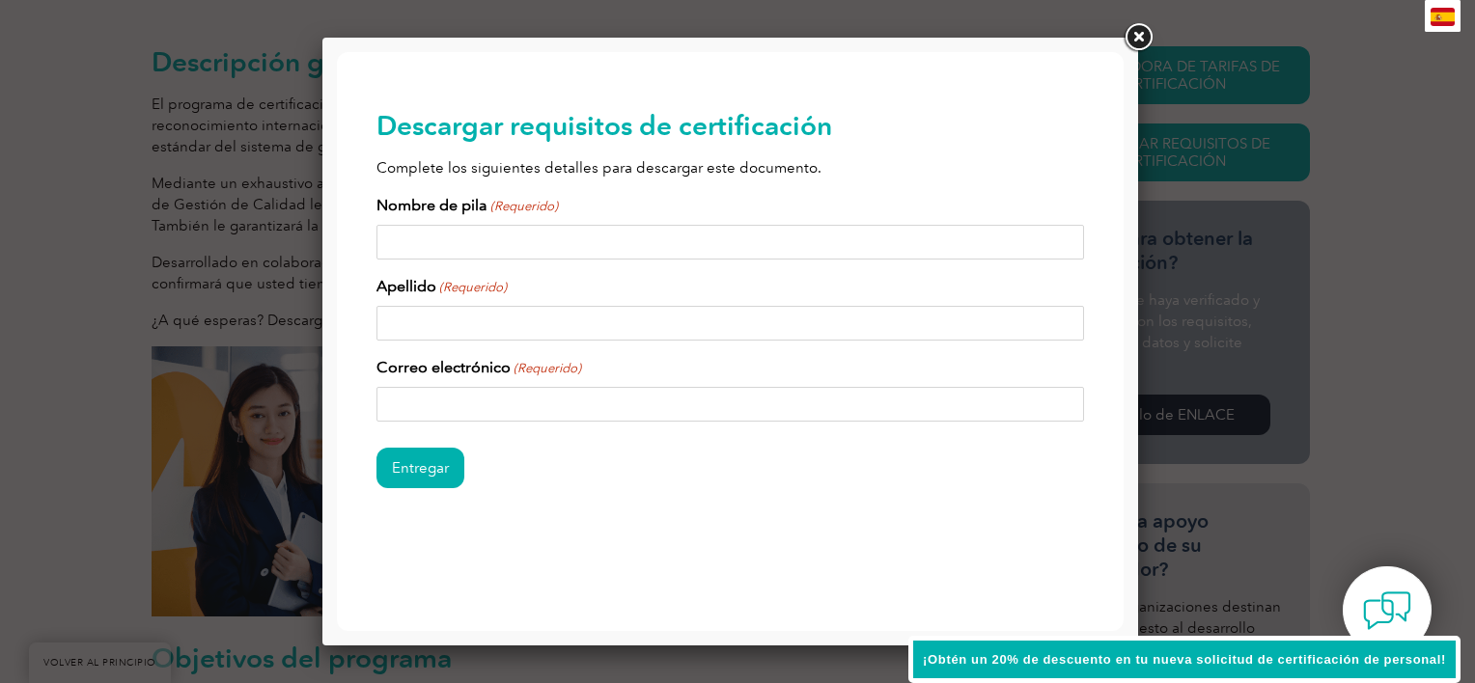
click at [586, 245] on input "Nombre de pila (Requerido)" at bounding box center [730, 242] width 709 height 35
type input "CARMEN GABRIELA"
type input "ORTEGA"
type input "gvazquezortega@gmail.com"
click at [478, 327] on input "ORTEGA" at bounding box center [730, 323] width 709 height 35
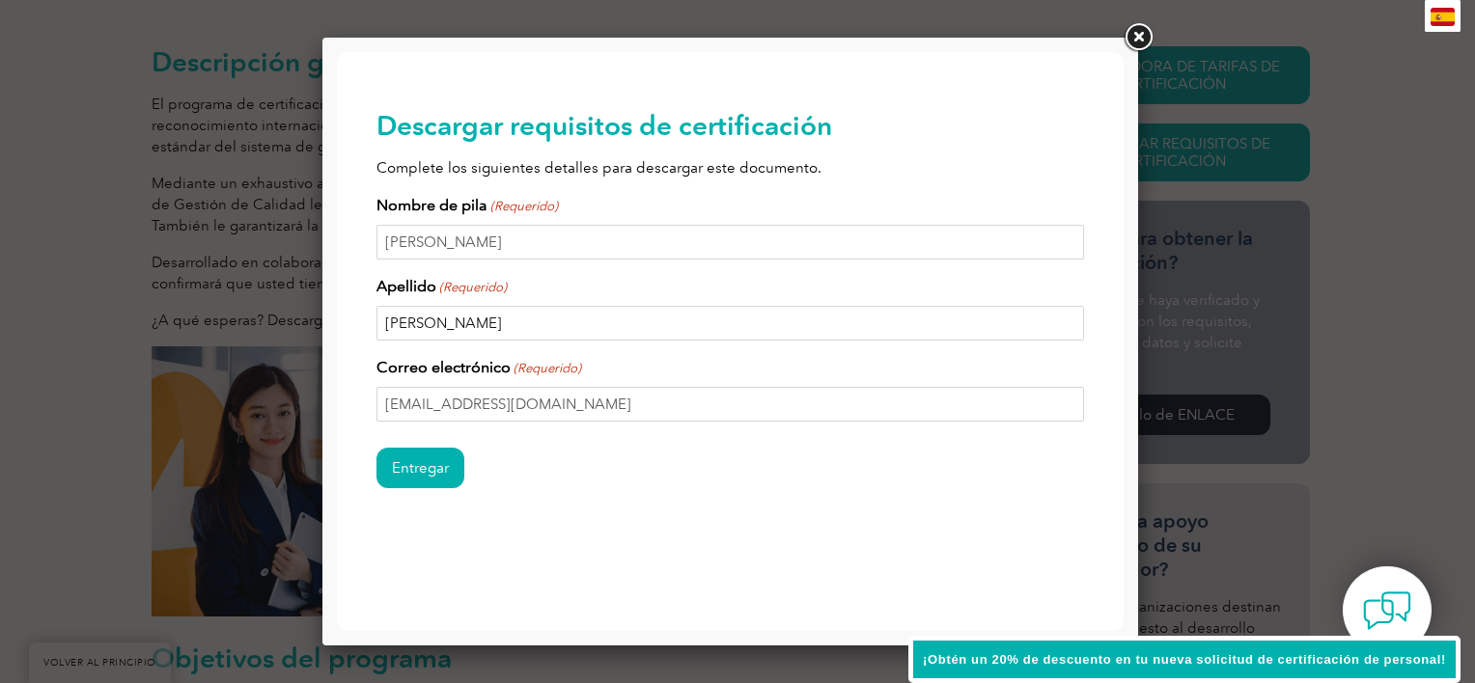
drag, startPoint x: 468, startPoint y: 319, endPoint x: 329, endPoint y: 321, distance: 139.0
click at [337, 321] on html "VOLVER AL PRINCIPIO Liderando el camino hacia la excelencia Buscar ¿Ya tienes u…" at bounding box center [730, 341] width 787 height 579
type input "D"
type input "VAZQUEZ ORTEGA"
click at [606, 411] on input "gvazquezortega@gmail.com" at bounding box center [730, 404] width 709 height 35
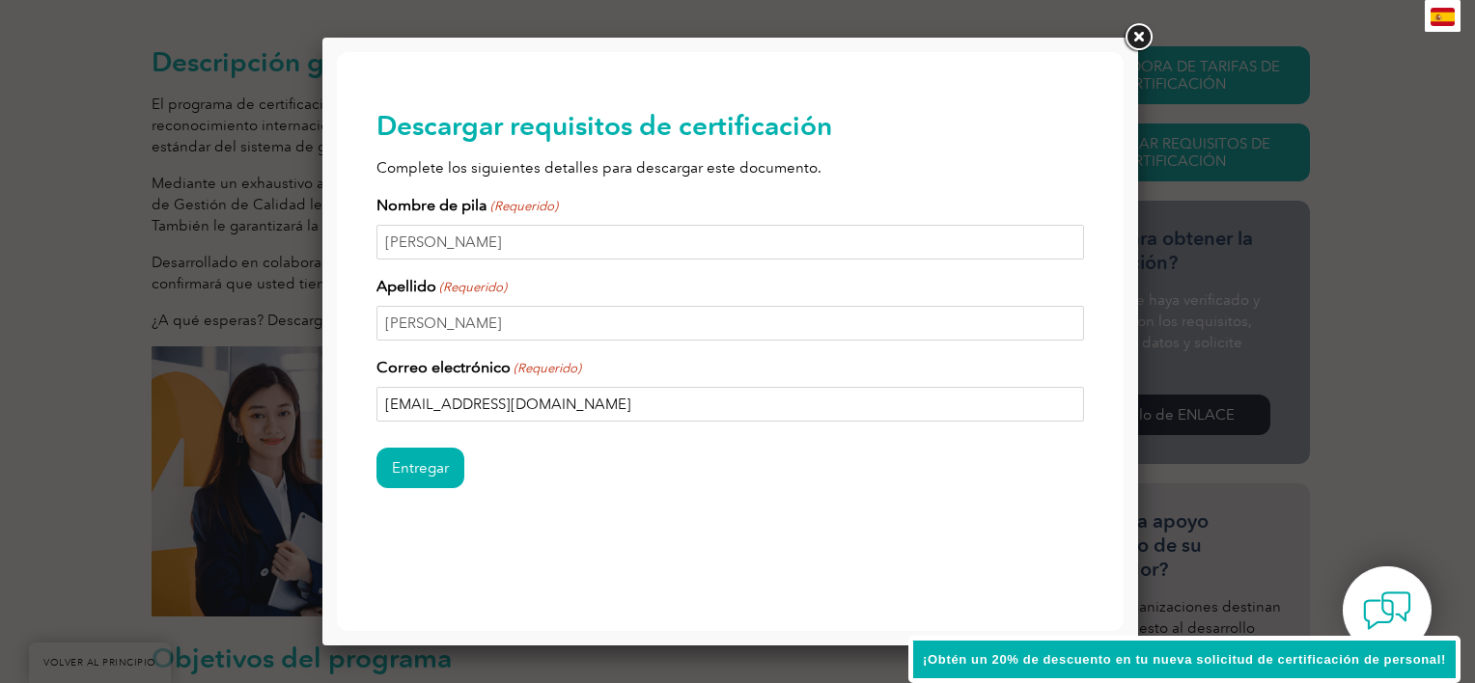
drag, startPoint x: 610, startPoint y: 410, endPoint x: 445, endPoint y: 423, distance: 165.5
click at [445, 423] on form "Nombre de pila (Requerido) CARMEN GABRIELA Apellido (Requerido) VAZQUEZ ORTEGA …" at bounding box center [730, 353] width 709 height 318
type input "gvazquez@smartsol.com.mx"
click at [434, 474] on input "Entregar" at bounding box center [420, 468] width 88 height 41
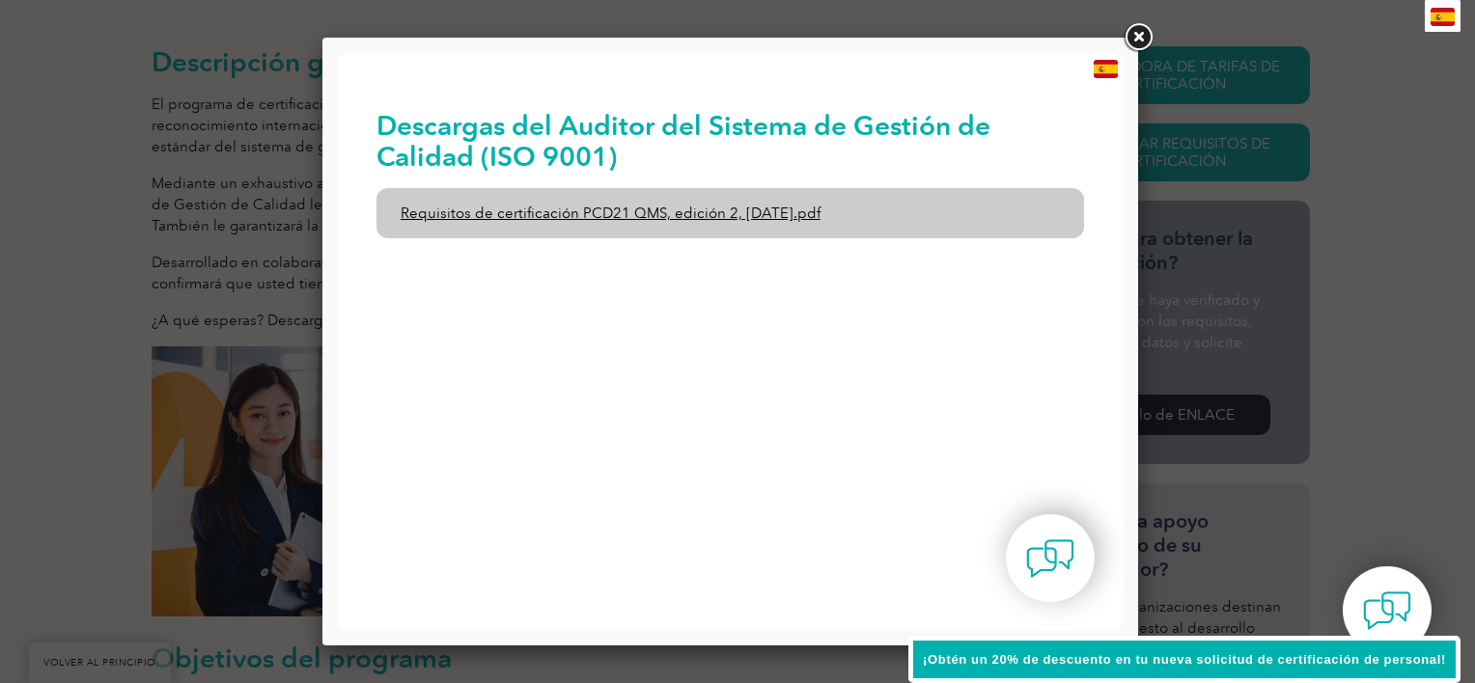
click at [738, 223] on link "Requisitos de certificación PCD21 QMS, edición 2, abril de 2022.pdf" at bounding box center [730, 213] width 709 height 50
